Goal: Check status: Check status

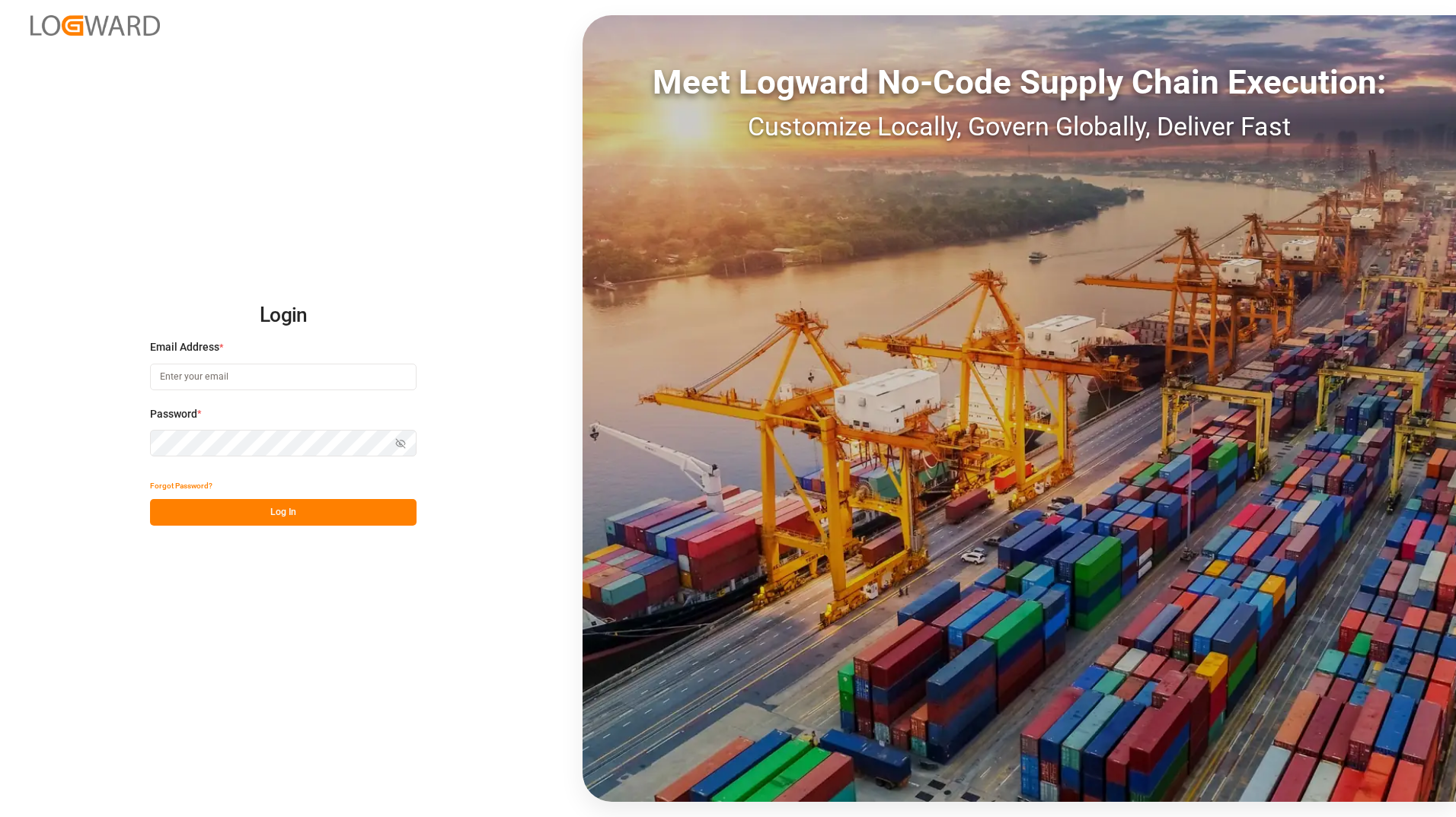
click at [248, 377] on input at bounding box center [283, 376] width 267 height 27
type input "[PERSON_NAME][EMAIL_ADDRESS][DOMAIN_NAME]"
click at [341, 512] on button "Log In" at bounding box center [283, 512] width 267 height 27
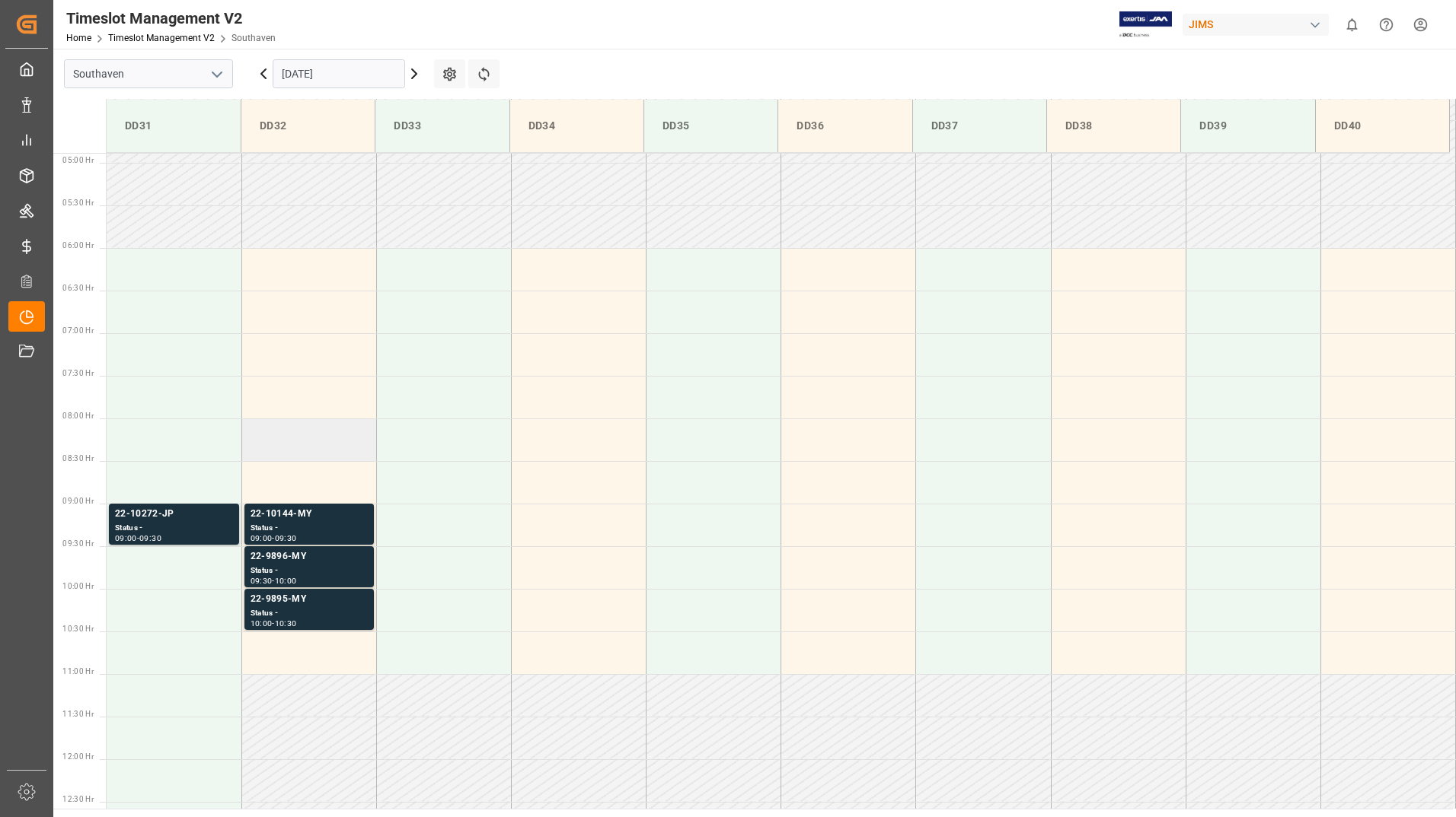
scroll to position [492, 0]
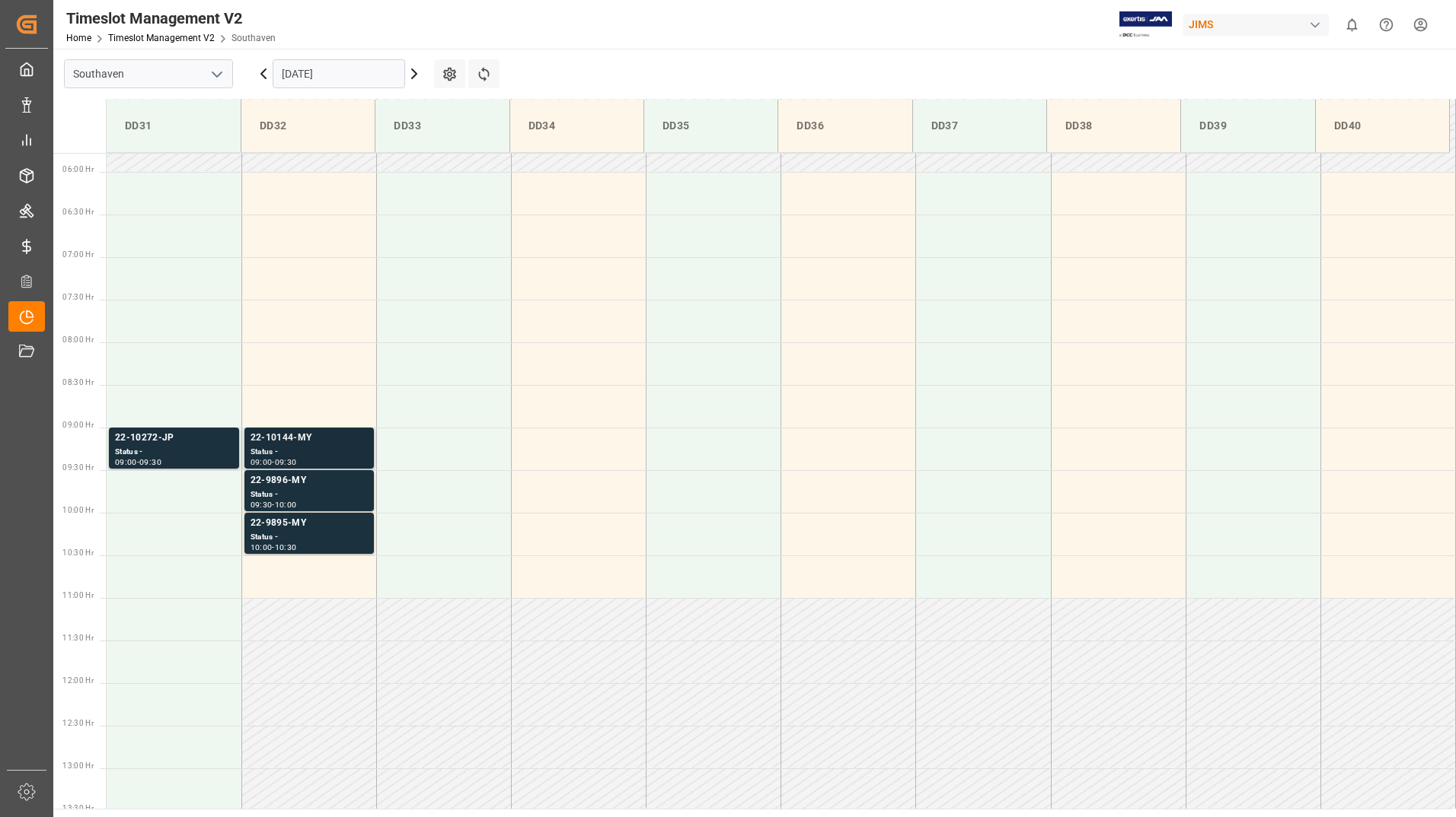
click at [326, 449] on div "Status -" at bounding box center [309, 452] width 117 height 13
click at [328, 491] on div "Status -" at bounding box center [309, 495] width 117 height 13
click at [314, 490] on div "Status -" at bounding box center [309, 495] width 117 height 13
click at [316, 530] on div "22-9895-MY" at bounding box center [309, 523] width 117 height 15
click at [309, 449] on div "Status -" at bounding box center [309, 452] width 117 height 13
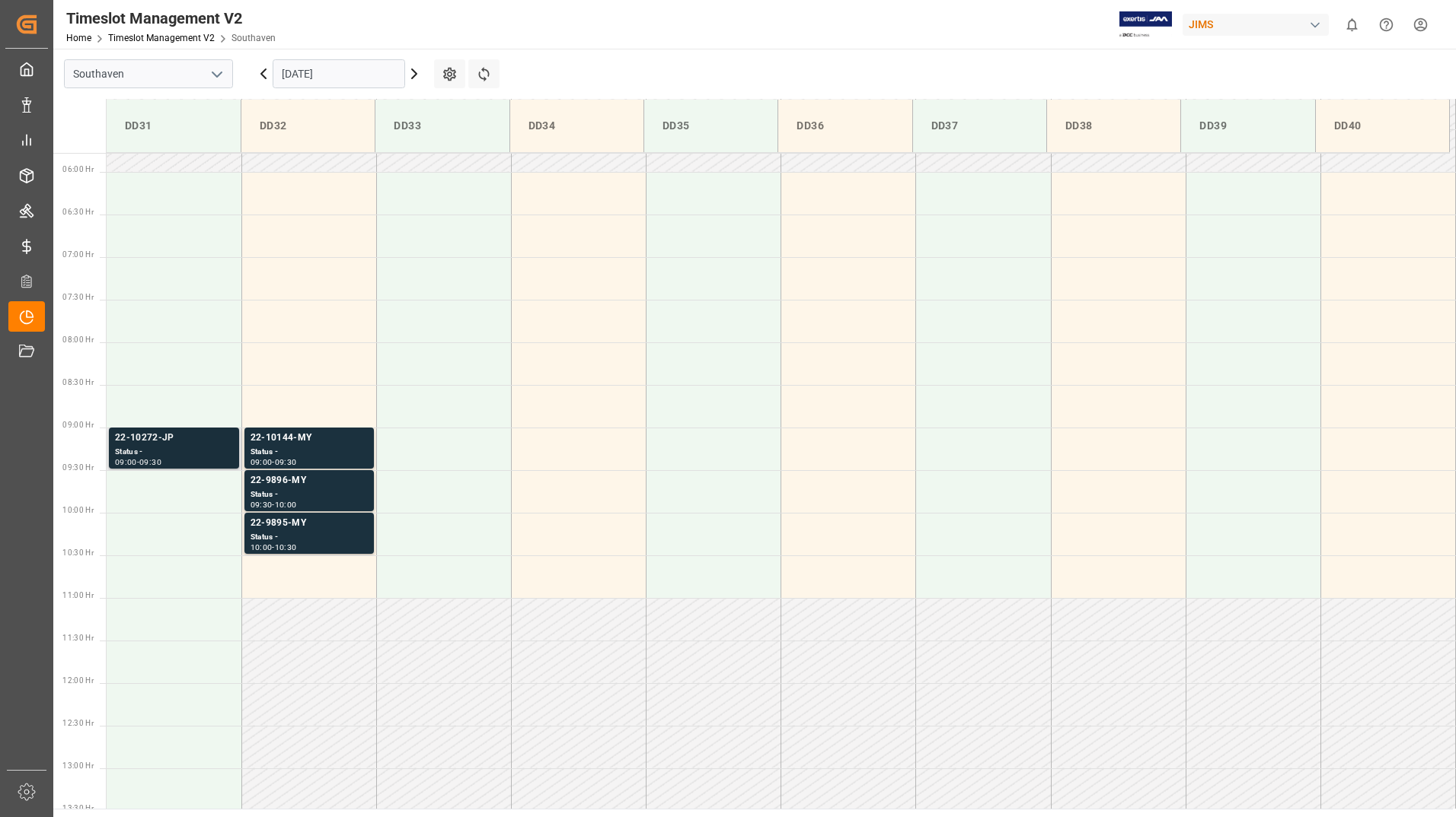
click at [206, 446] on div "Status -" at bounding box center [174, 452] width 118 height 13
click at [415, 76] on icon at bounding box center [414, 73] width 5 height 9
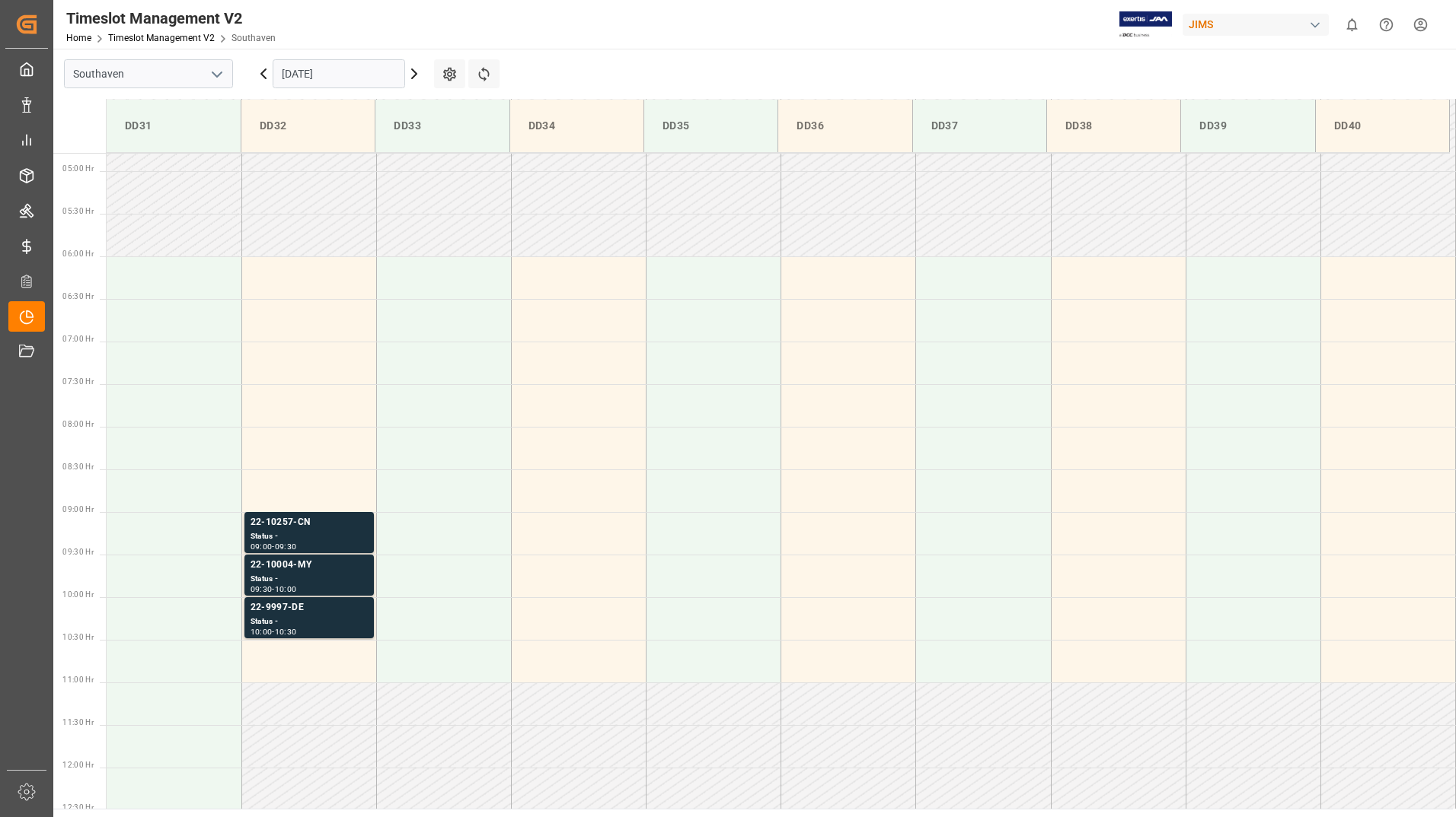
scroll to position [417, 0]
click at [330, 527] on div "Status -" at bounding box center [309, 529] width 117 height 13
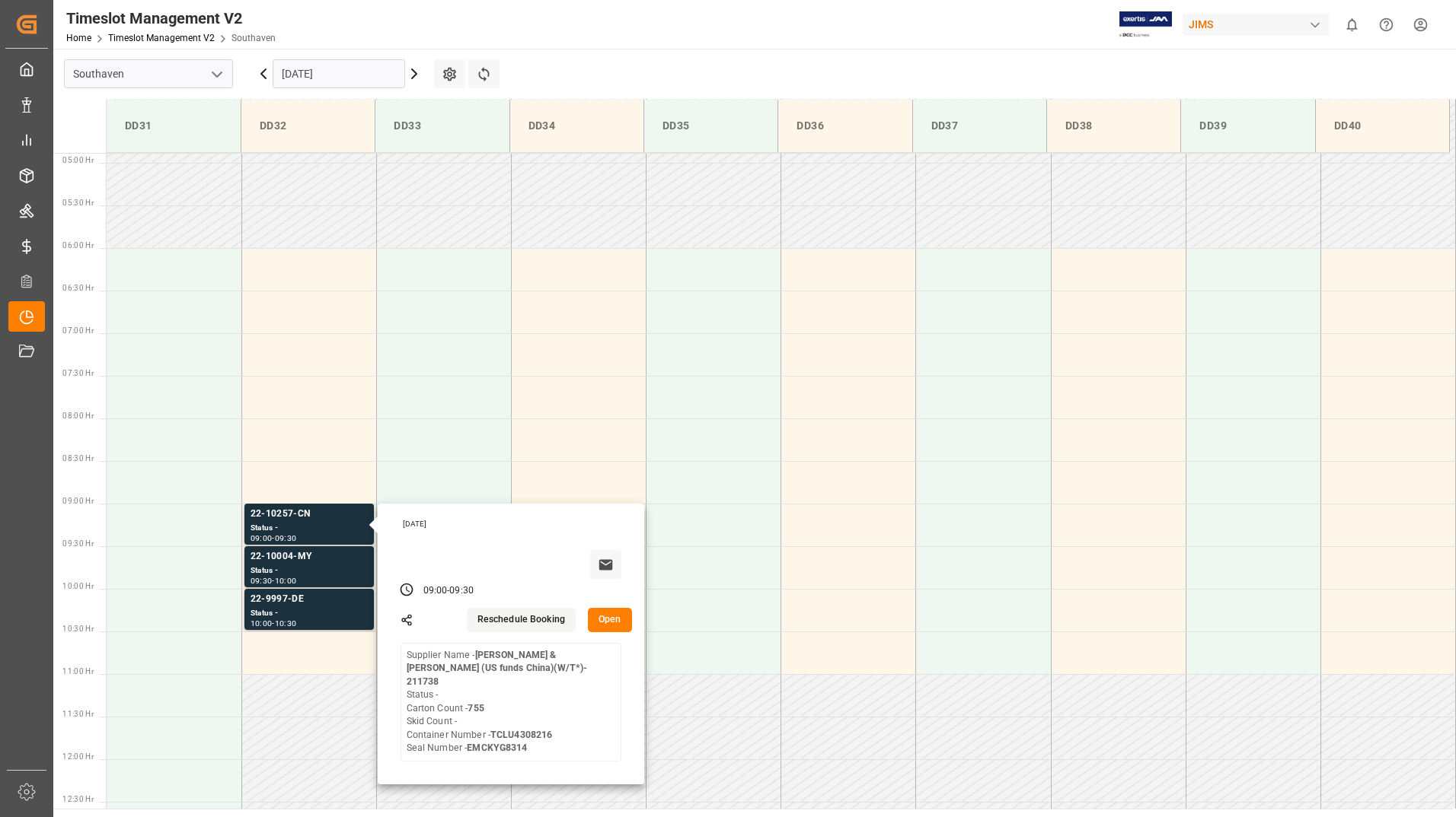
click at [262, 73] on icon at bounding box center [264, 73] width 5 height 9
